Goal: Task Accomplishment & Management: Use online tool/utility

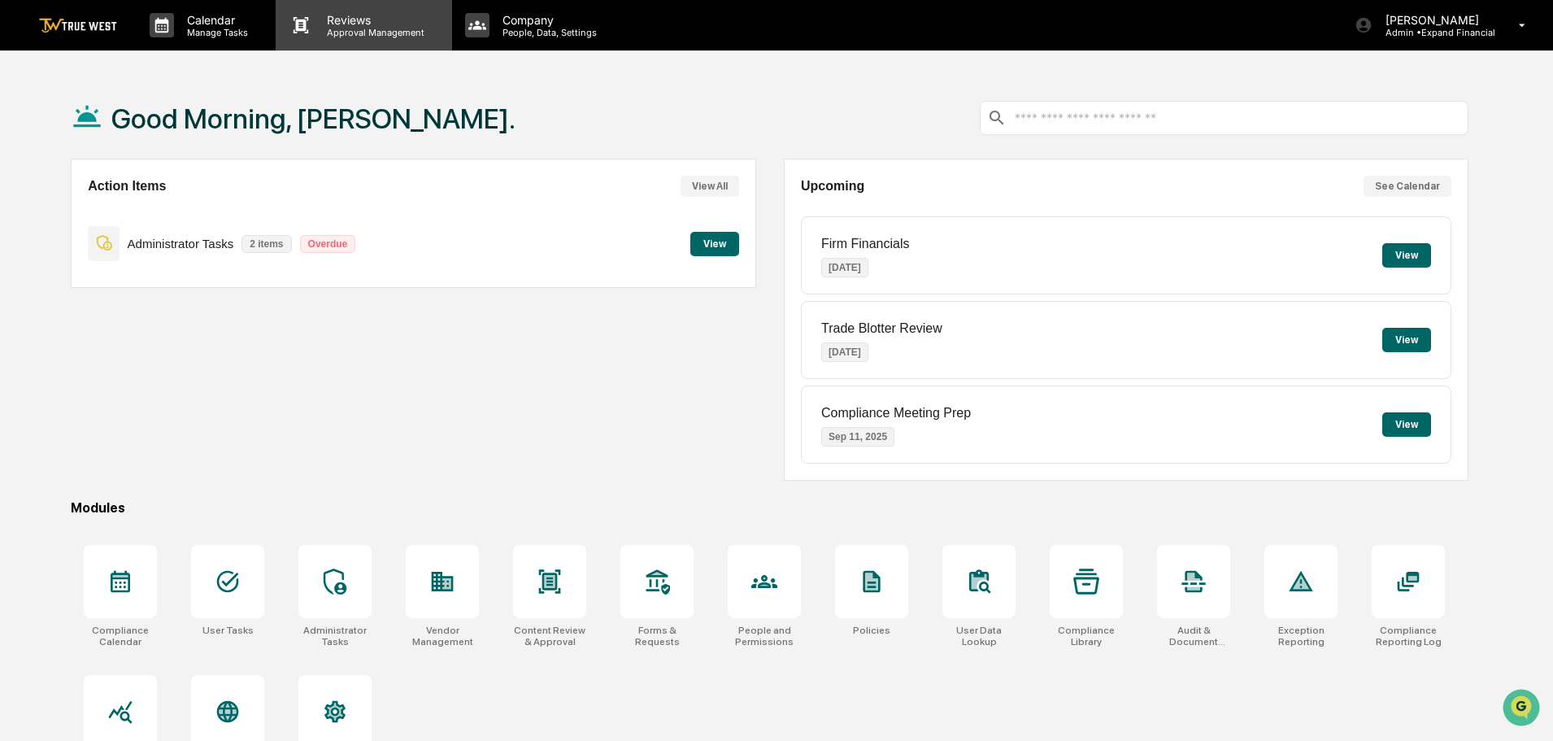
click at [352, 43] on div "Reviews Approval Management" at bounding box center [364, 25] width 176 height 50
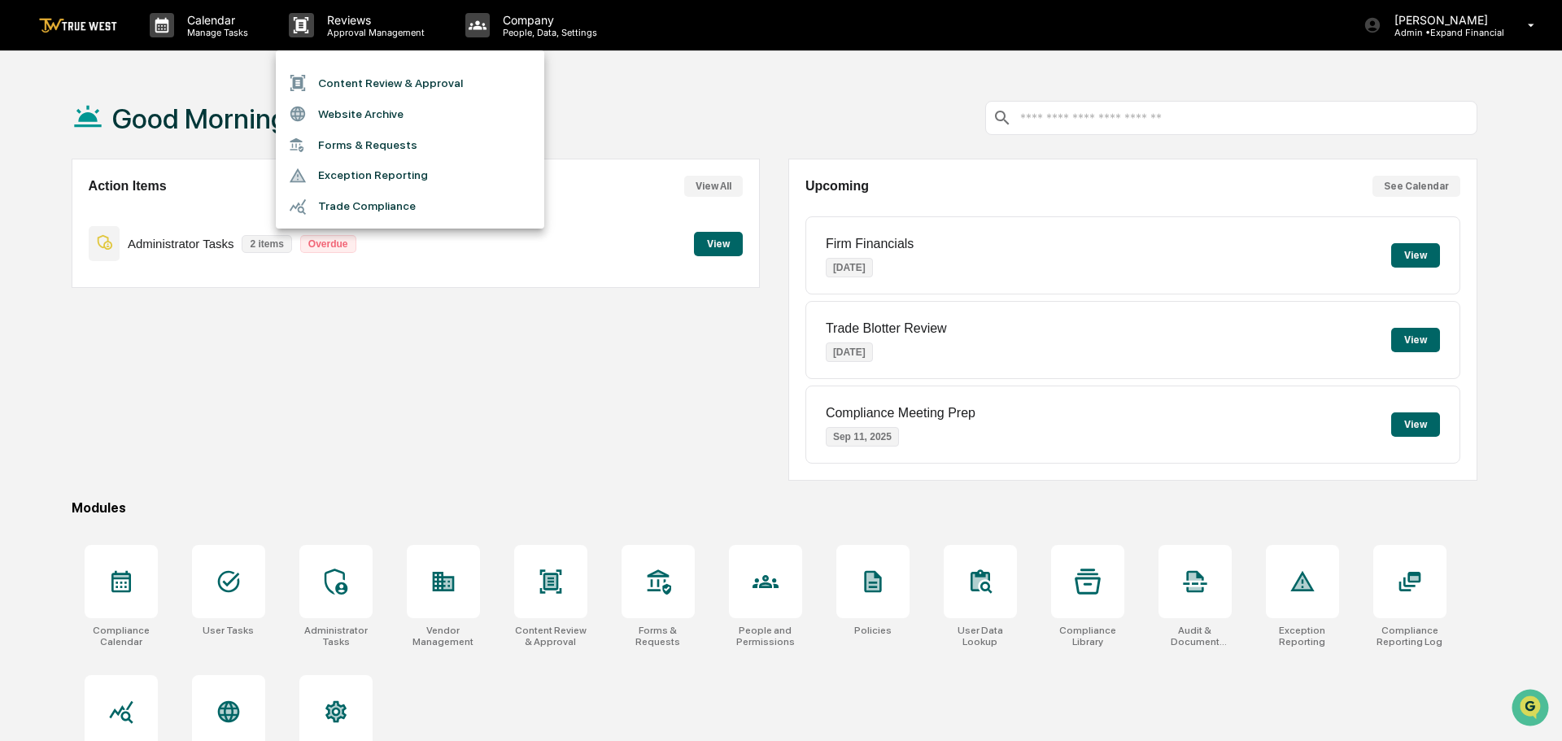
click at [377, 84] on li "Content Review & Approval" at bounding box center [410, 83] width 268 height 31
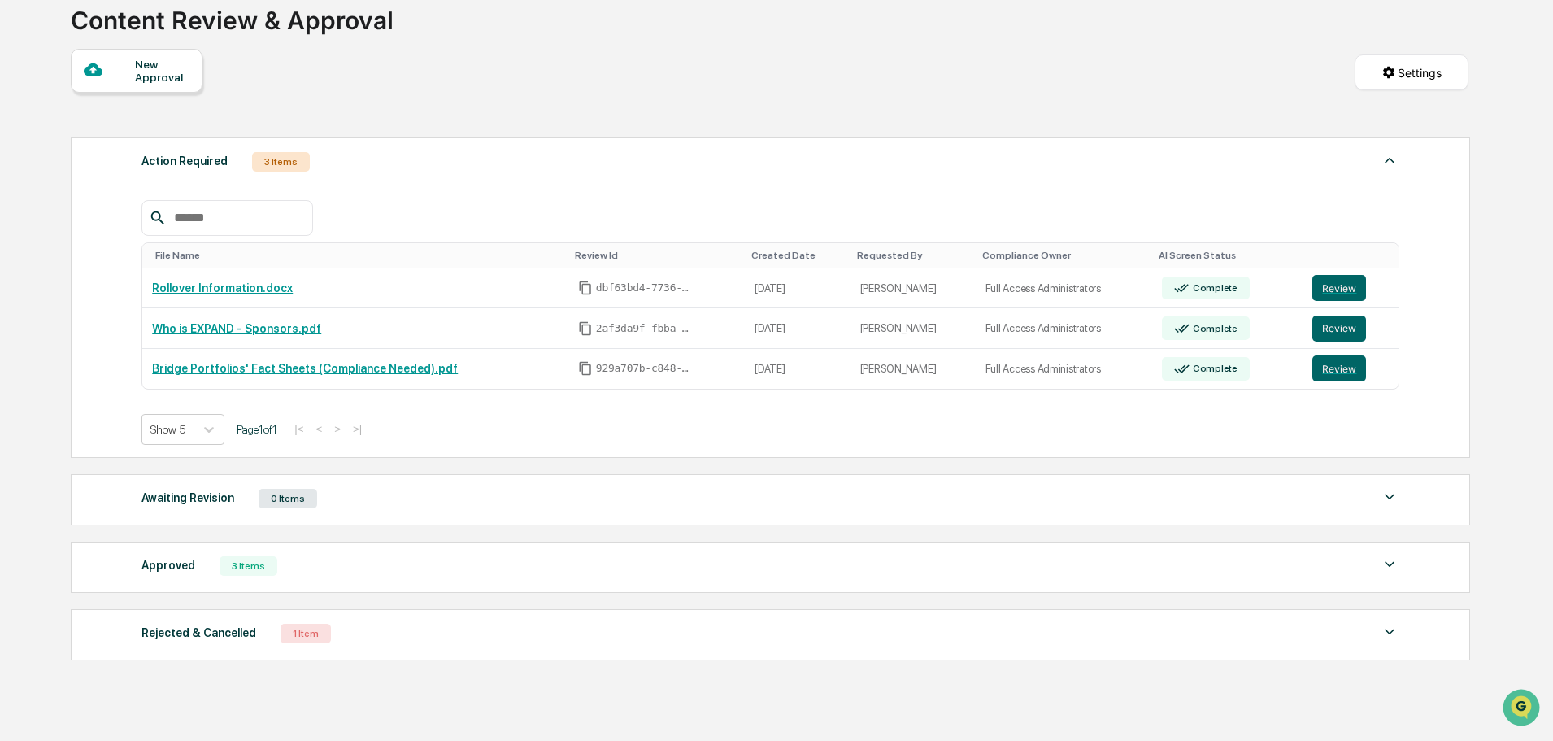
scroll to position [81, 0]
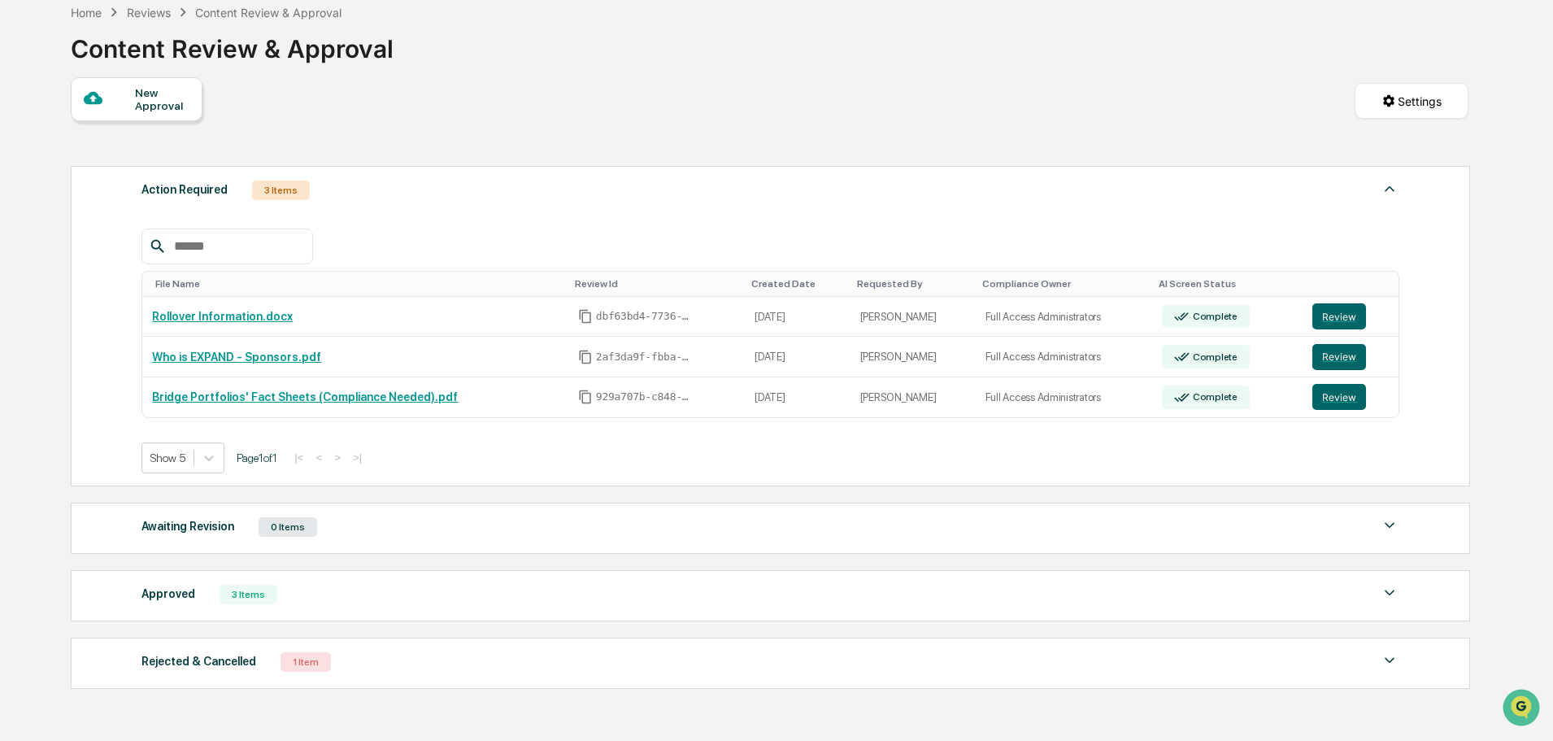
click at [174, 597] on div "Approved" at bounding box center [169, 593] width 54 height 21
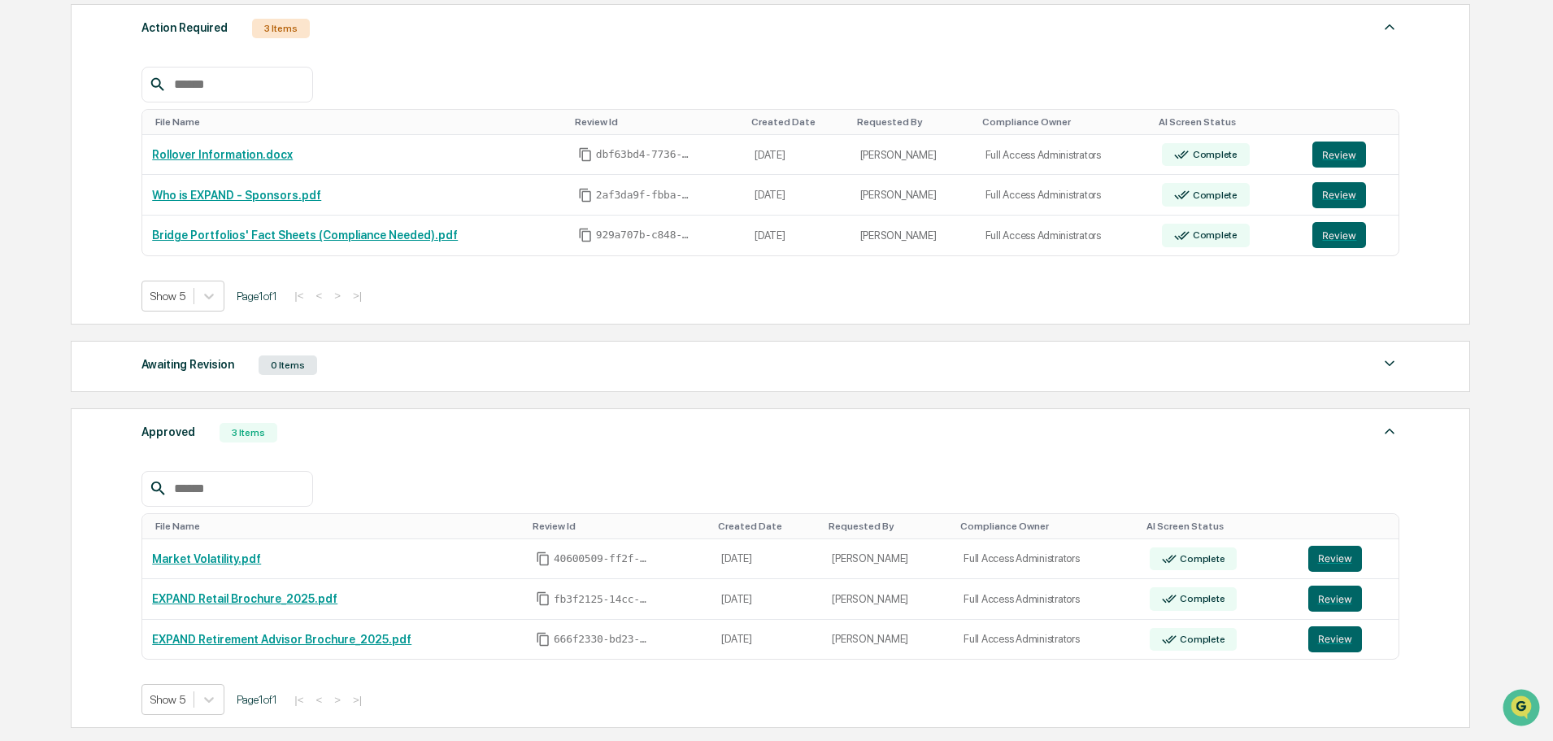
scroll to position [244, 0]
click at [1331, 152] on button "Review" at bounding box center [1340, 154] width 54 height 26
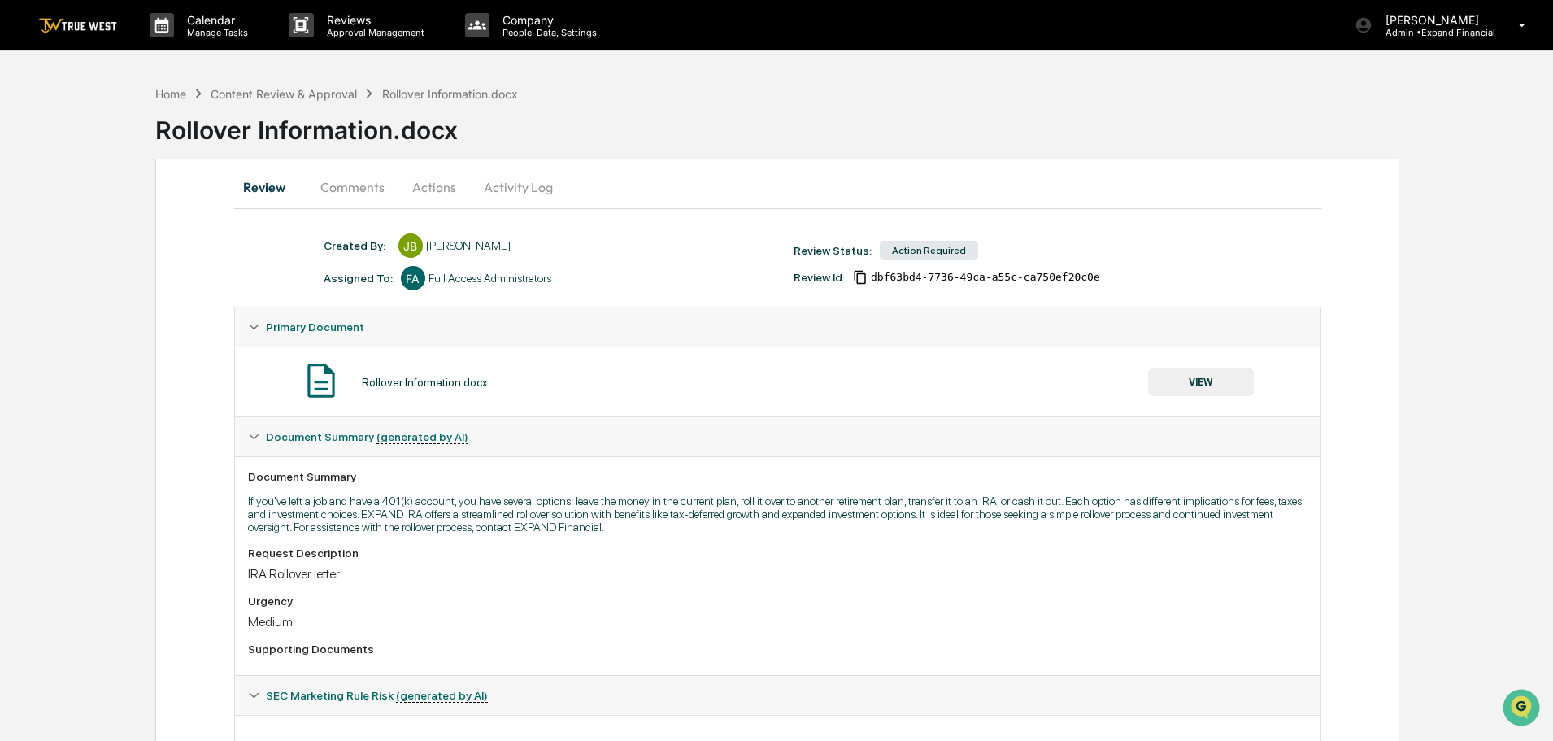
click at [356, 186] on button "Comments" at bounding box center [352, 187] width 90 height 39
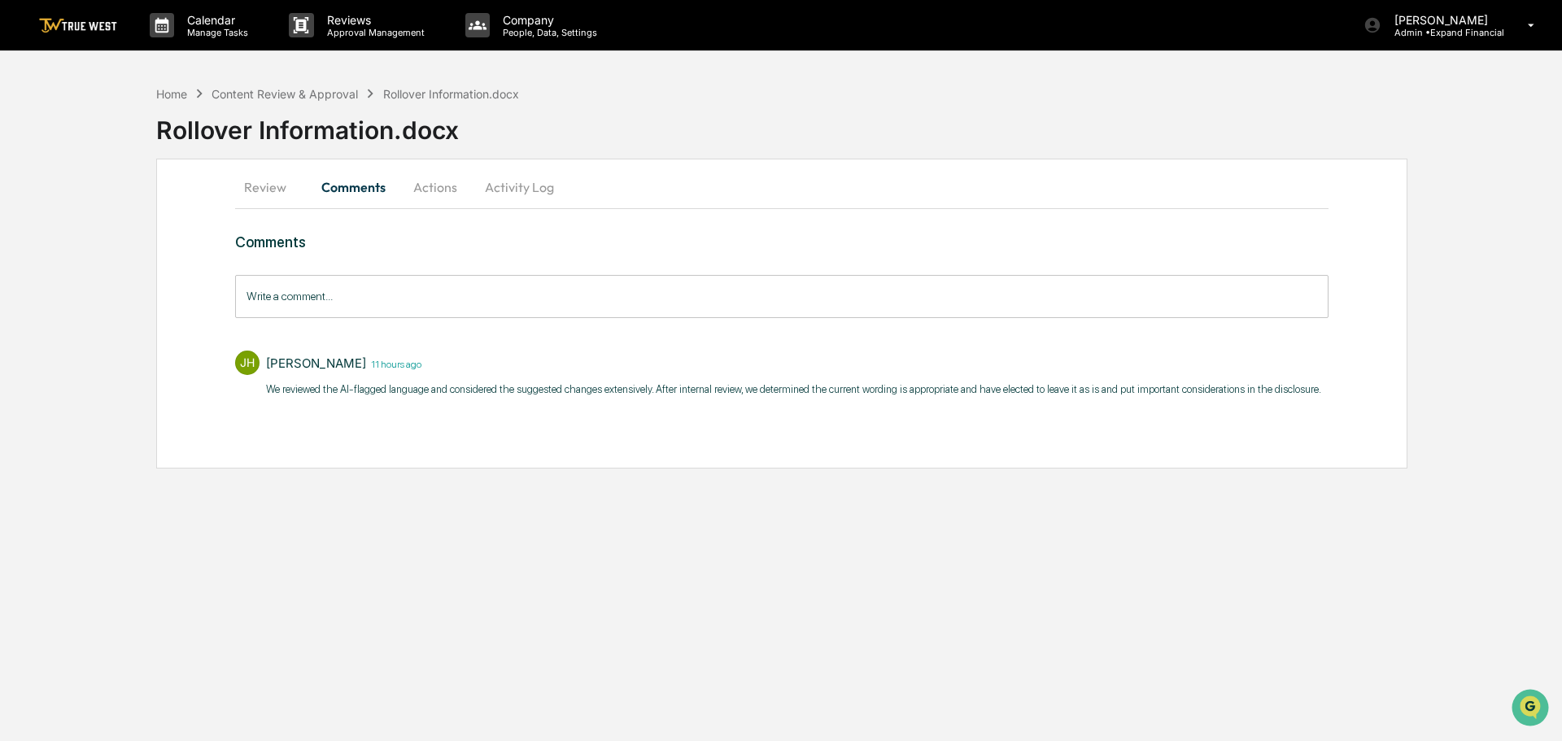
click at [436, 179] on button "Actions" at bounding box center [435, 187] width 73 height 39
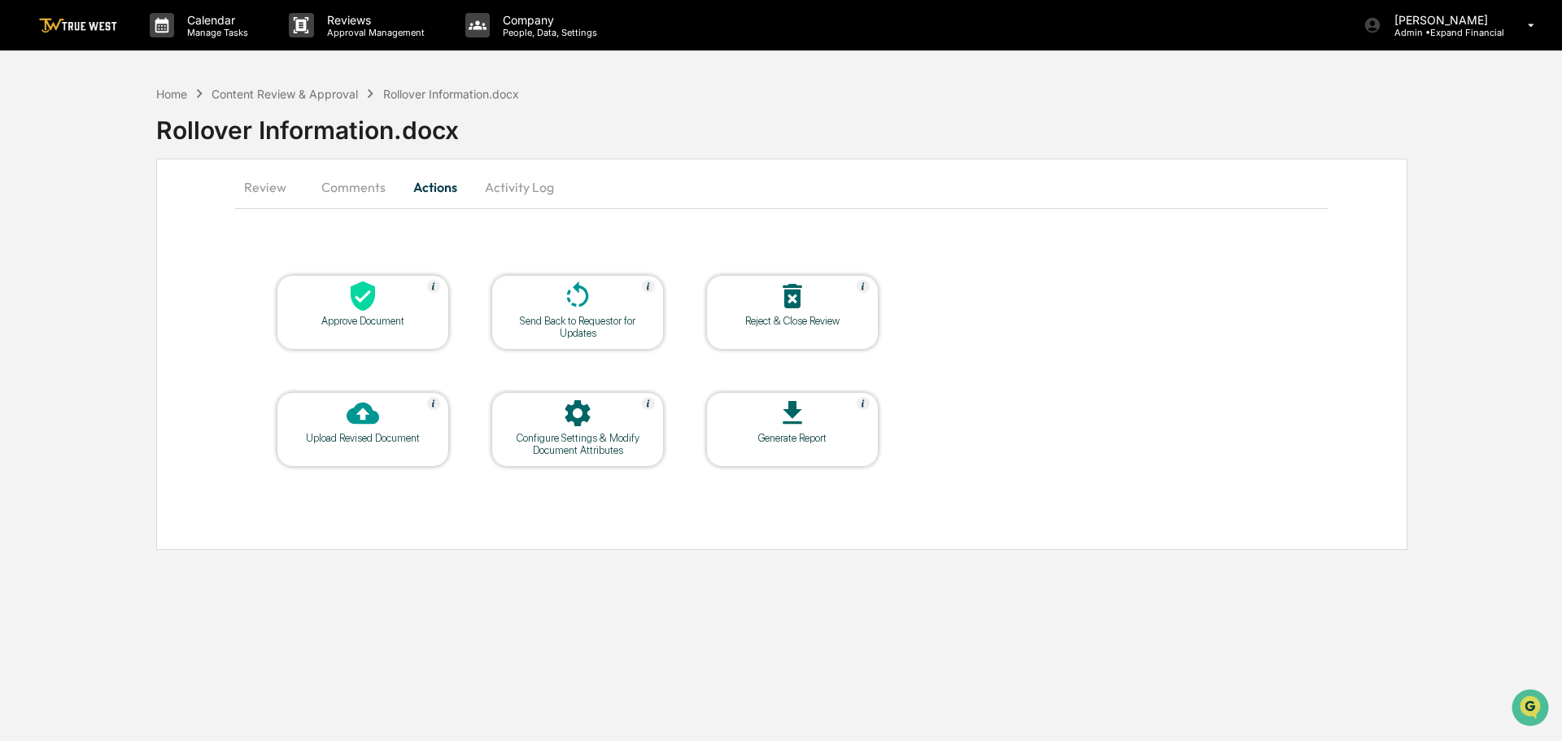
click at [357, 298] on icon at bounding box center [362, 296] width 33 height 33
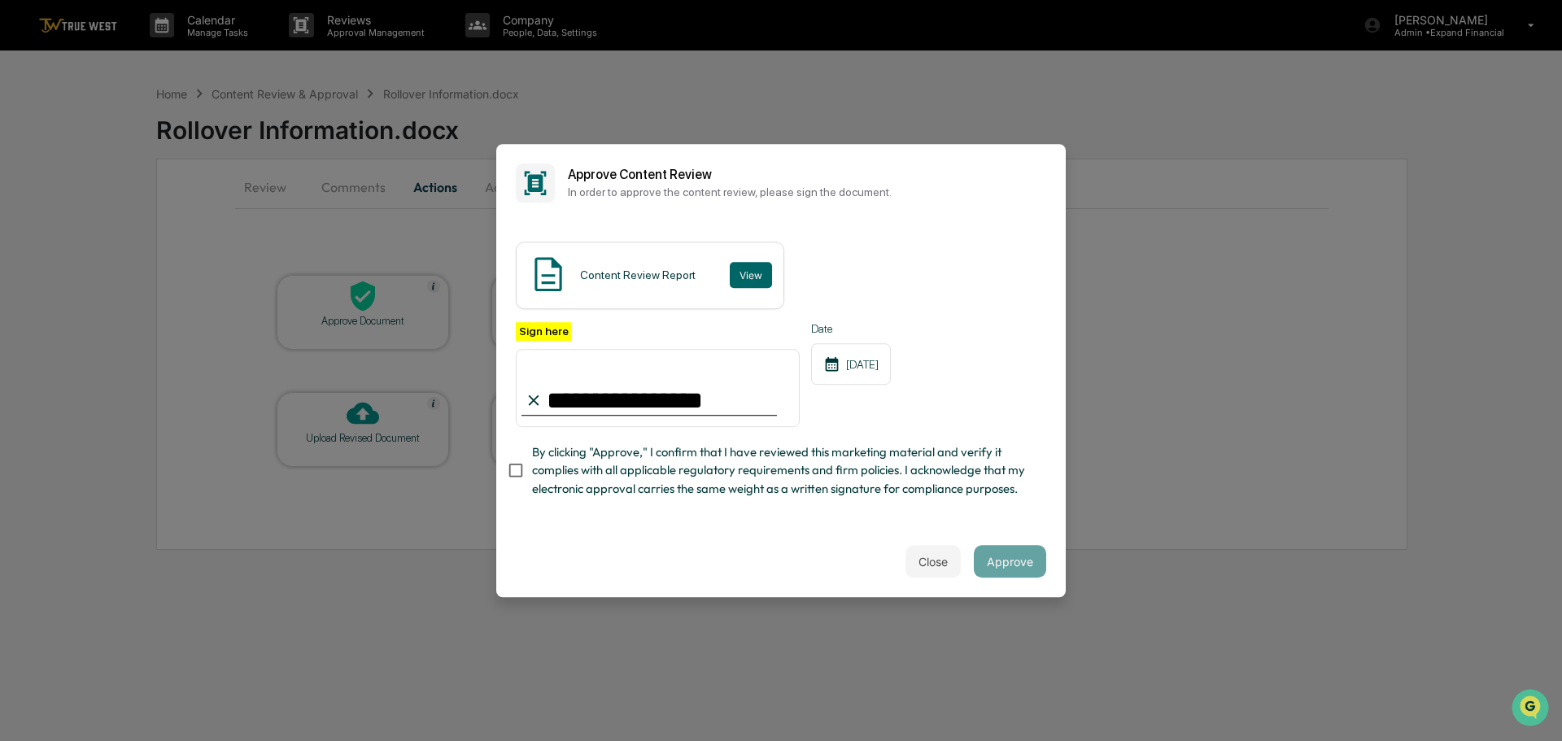
type input "**********"
click at [1021, 560] on button "Approve" at bounding box center [1009, 561] width 72 height 33
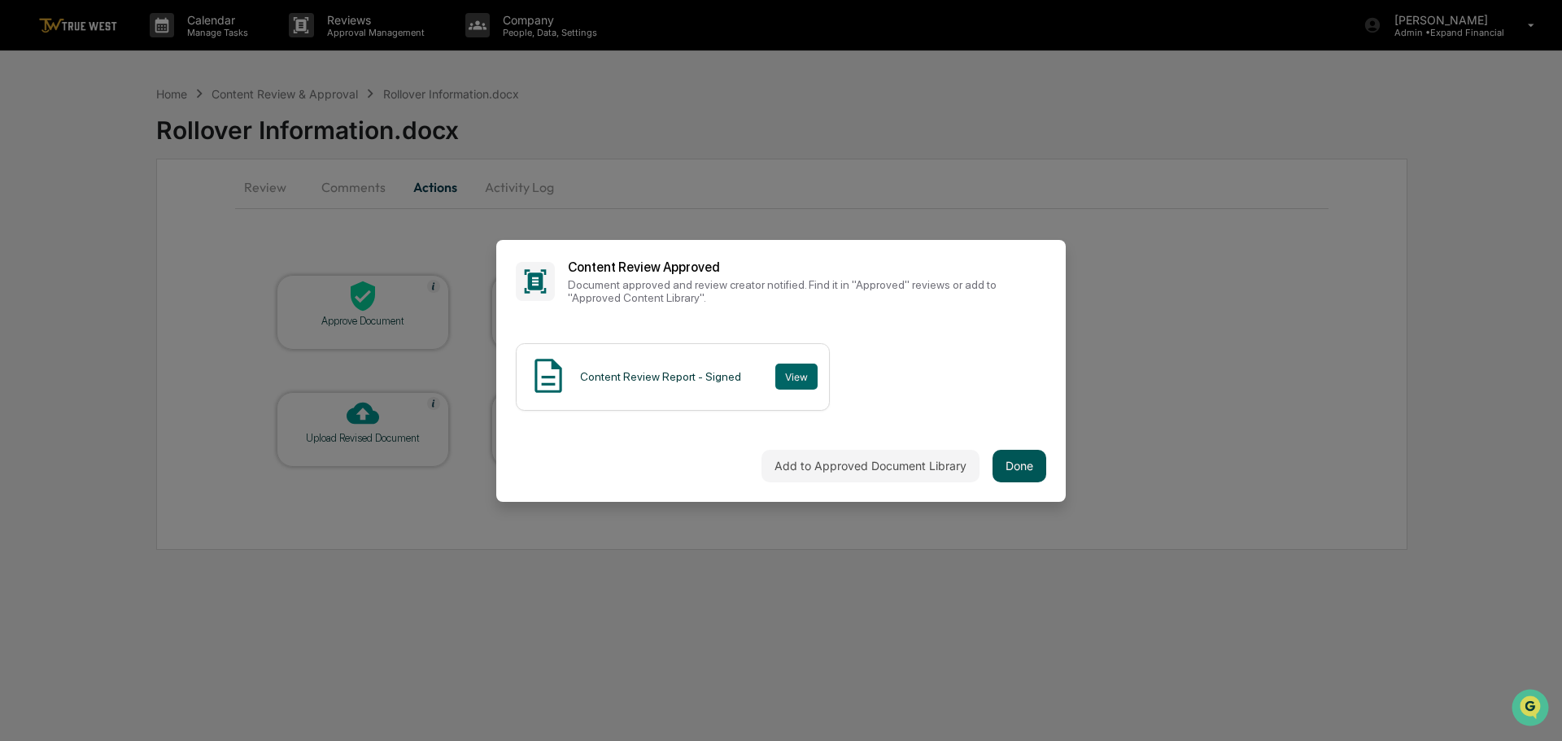
click at [1015, 473] on button "Done" at bounding box center [1019, 466] width 54 height 33
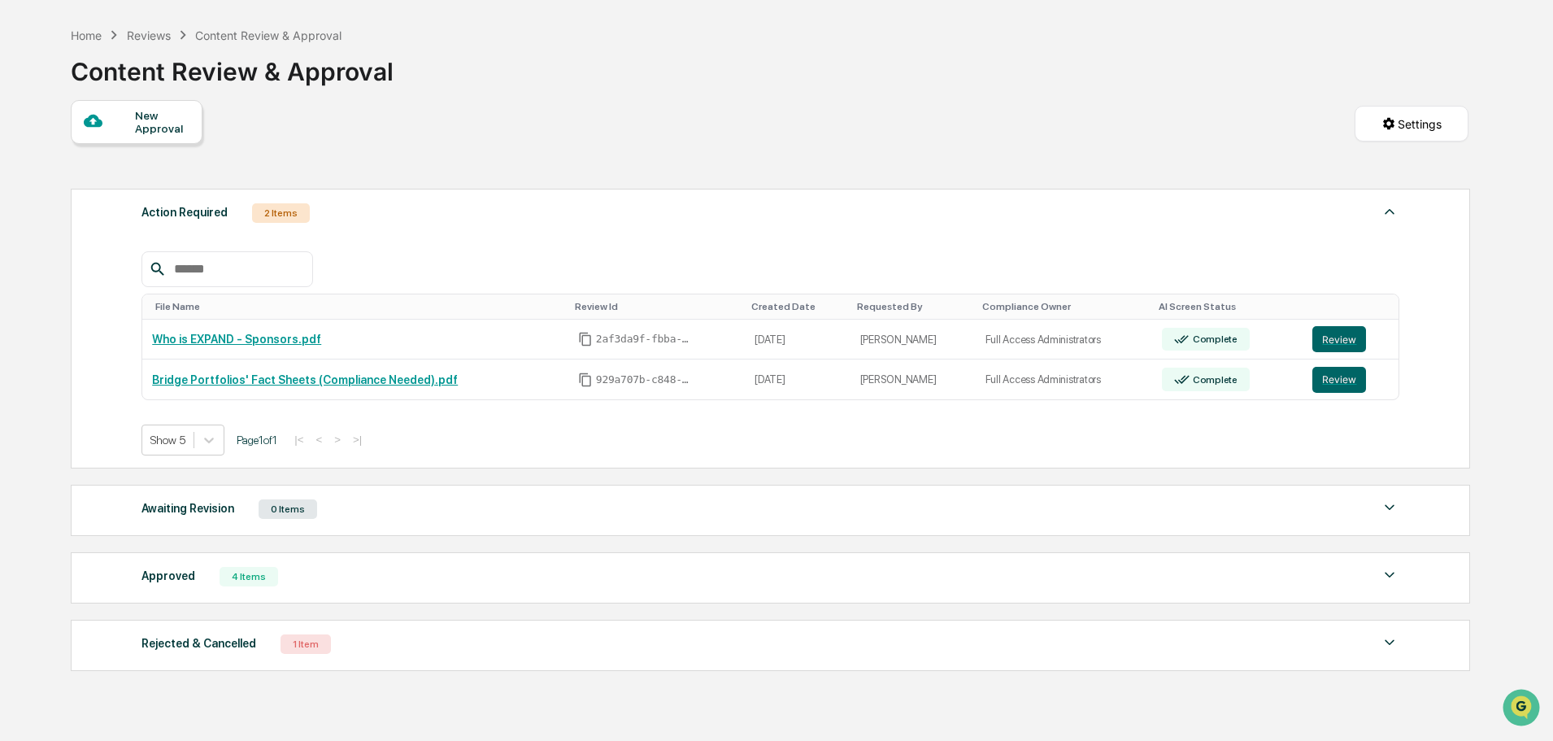
scroll to position [137, 0]
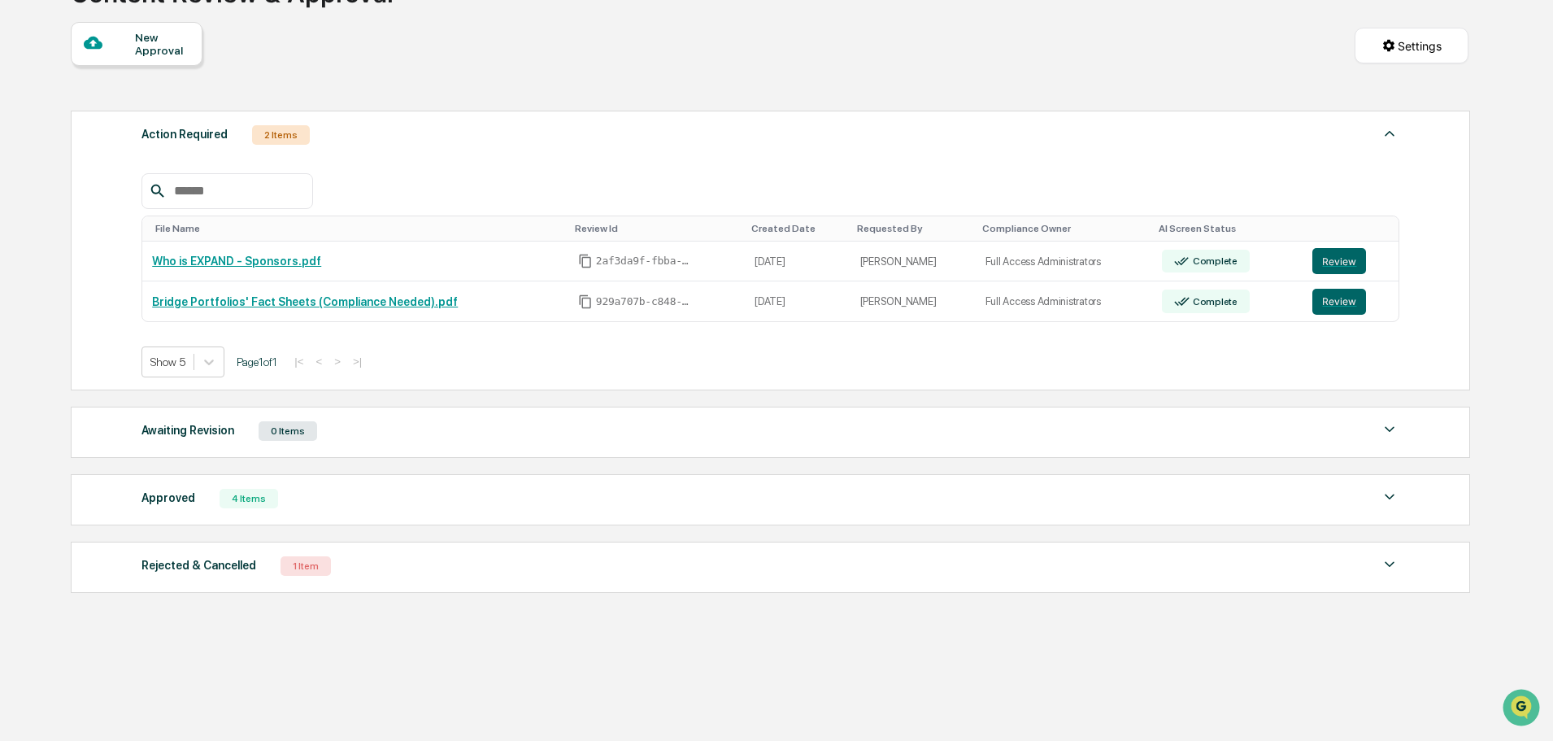
click at [159, 501] on div "Approved" at bounding box center [169, 497] width 54 height 21
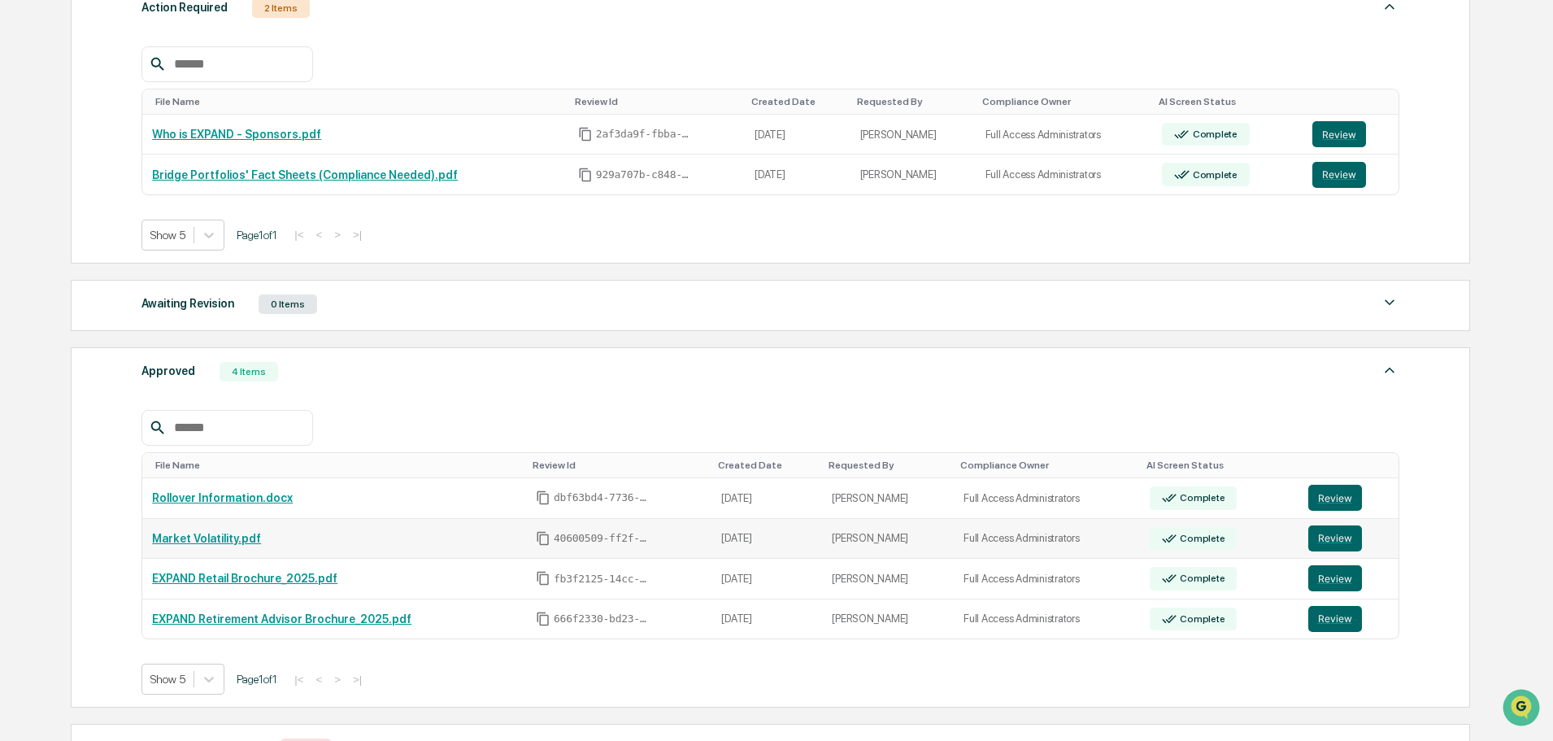
scroll to position [299, 0]
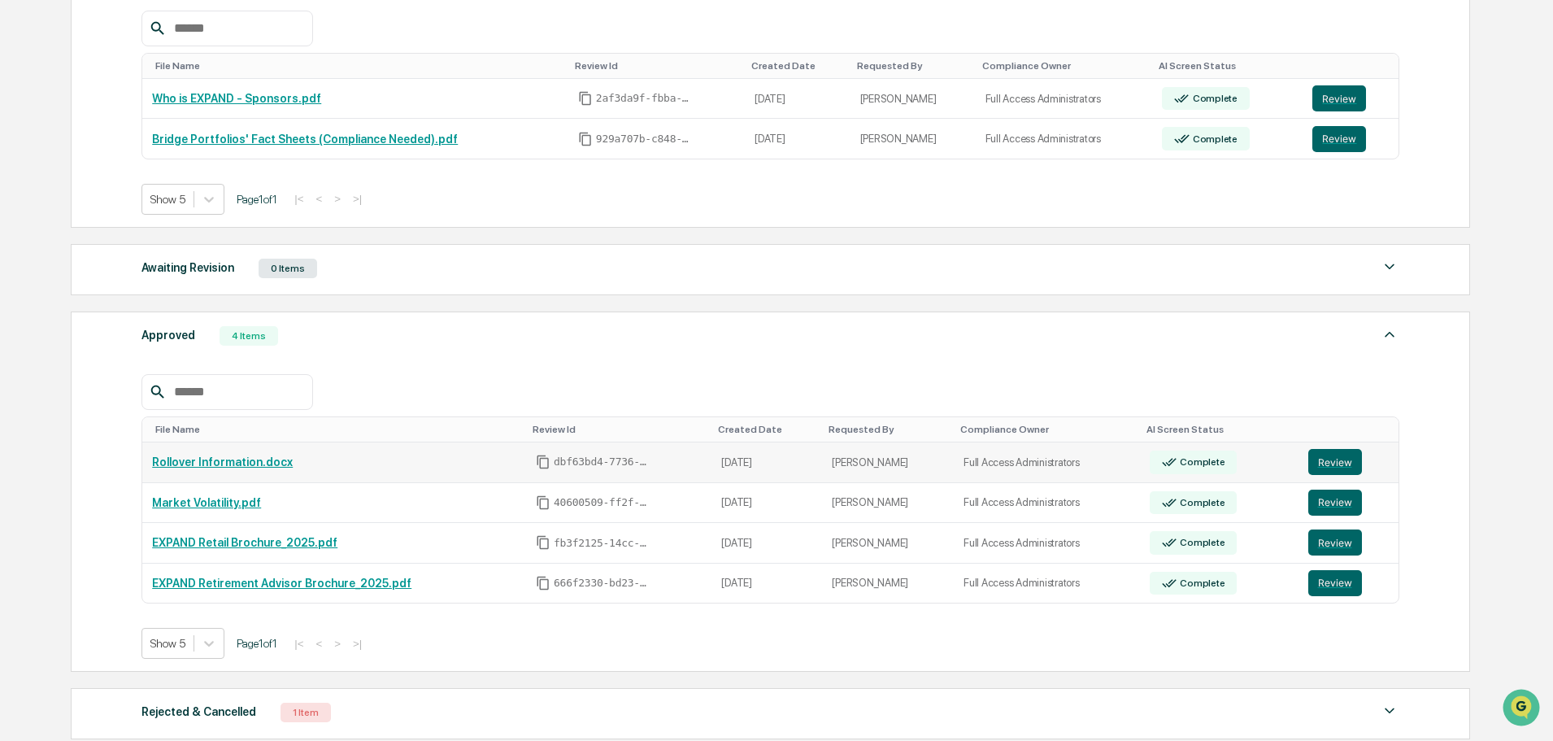
click at [215, 466] on link "Rollover Information.docx" at bounding box center [222, 461] width 141 height 13
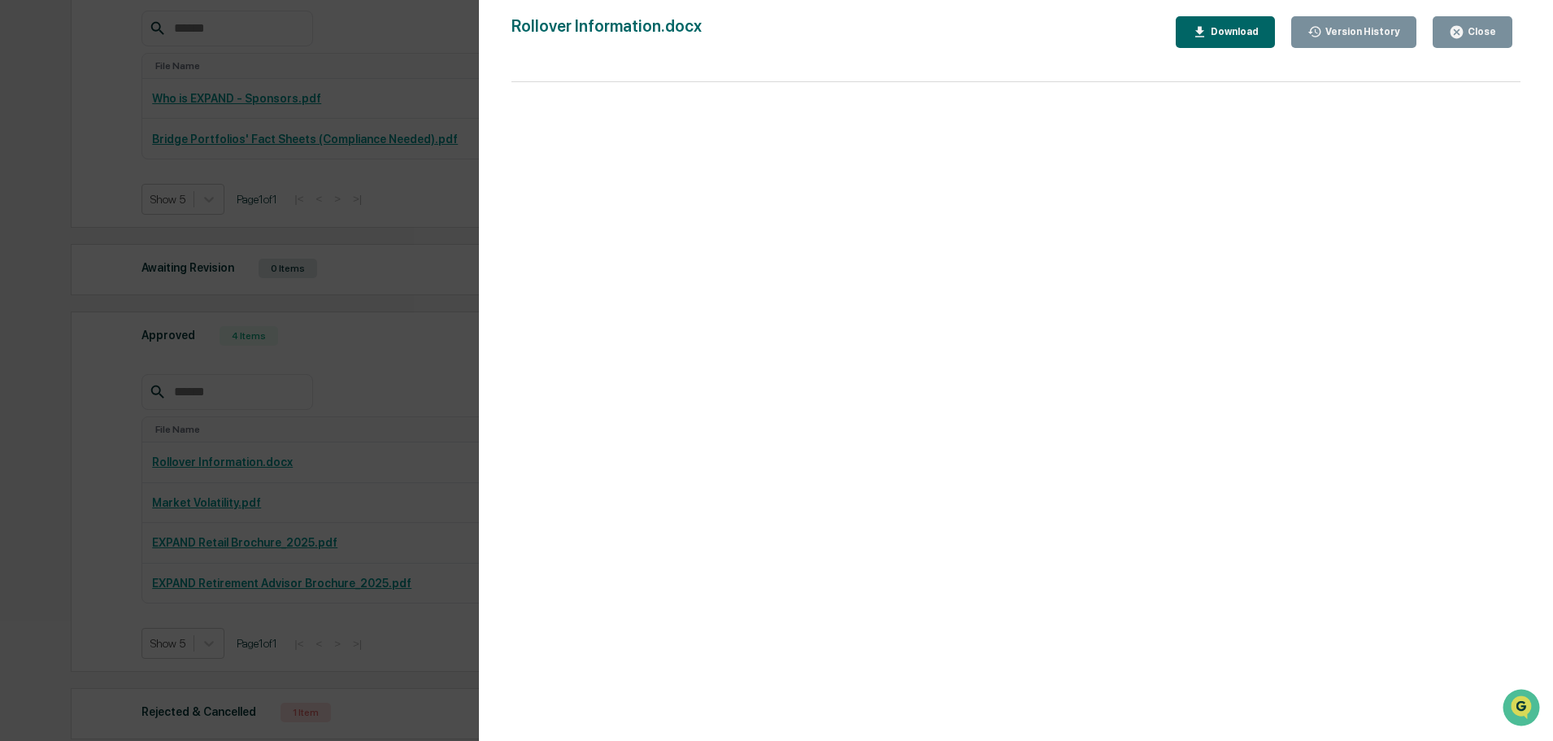
click at [1238, 32] on div "Download" at bounding box center [1233, 31] width 51 height 11
click at [1470, 24] on div "Close" at bounding box center [1472, 31] width 47 height 15
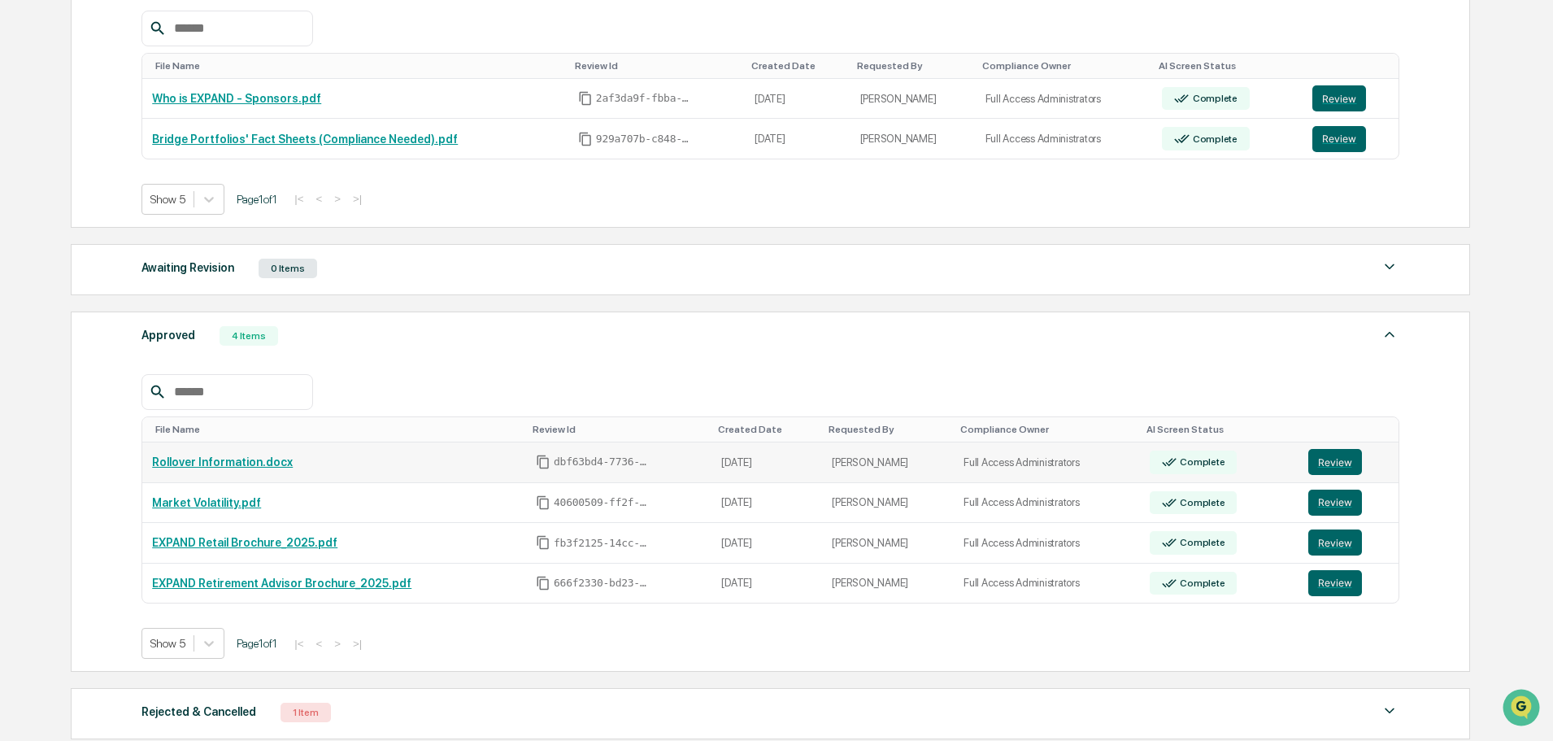
scroll to position [218, 0]
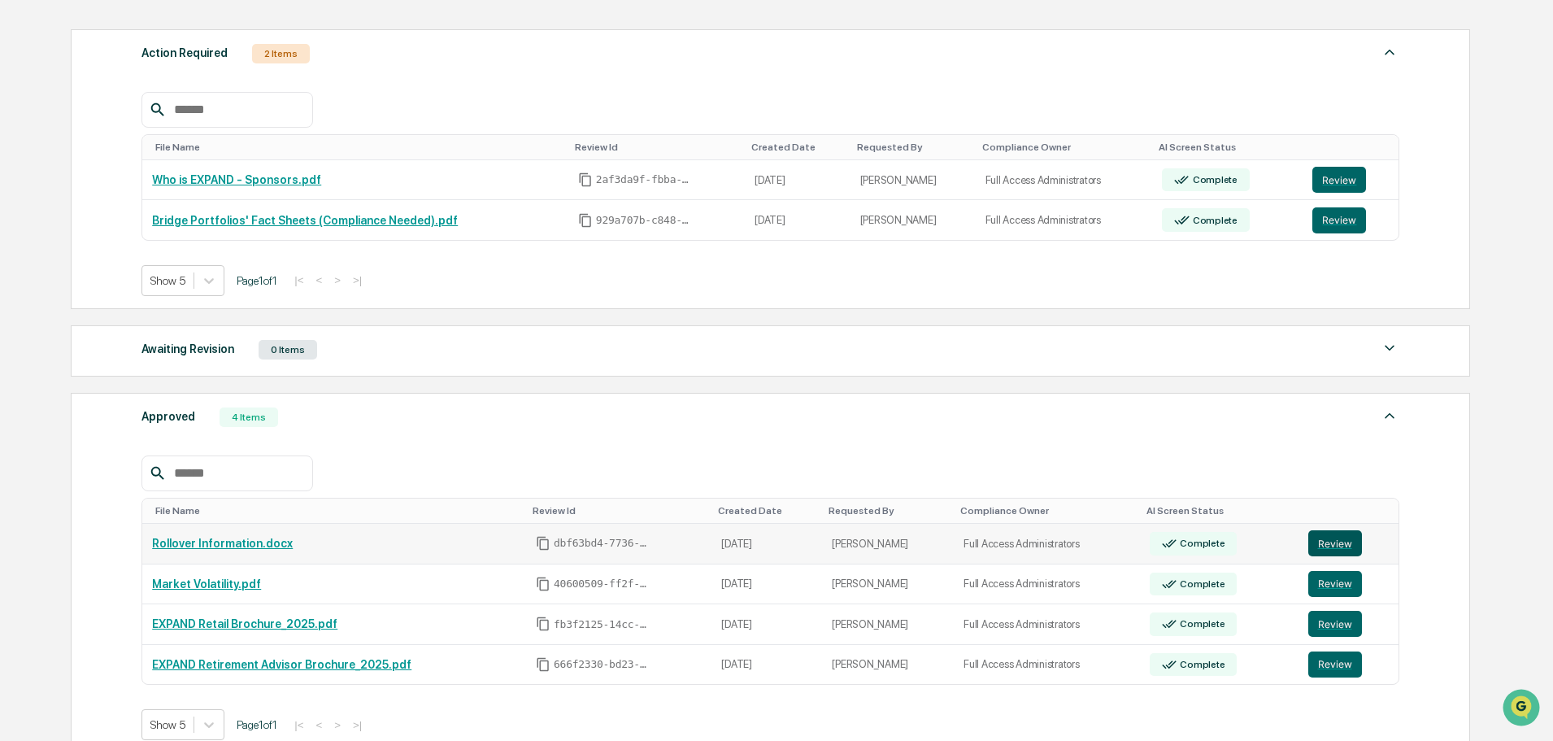
click at [1340, 539] on button "Review" at bounding box center [1336, 543] width 54 height 26
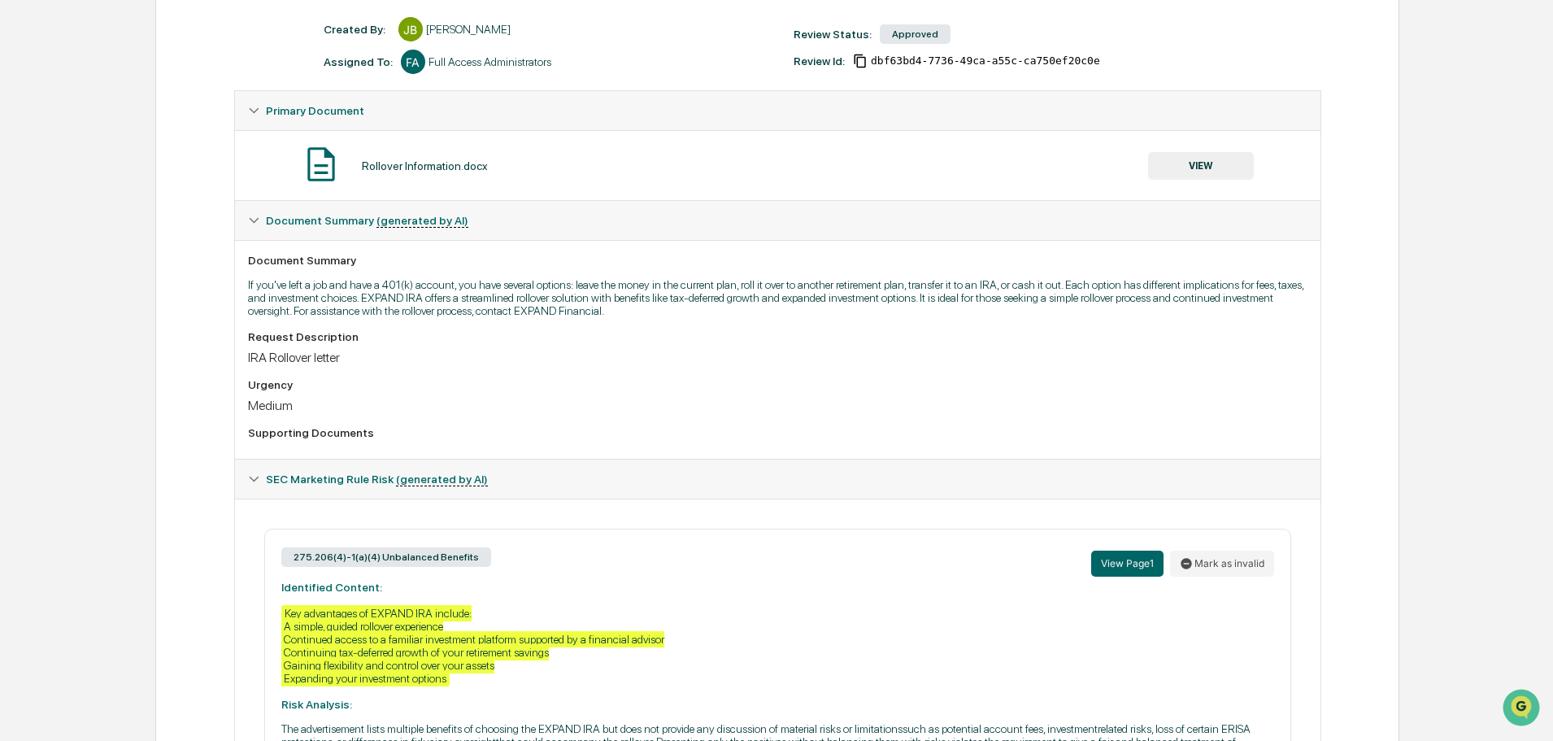
scroll to position [244, 0]
